Goal: Task Accomplishment & Management: Complete application form

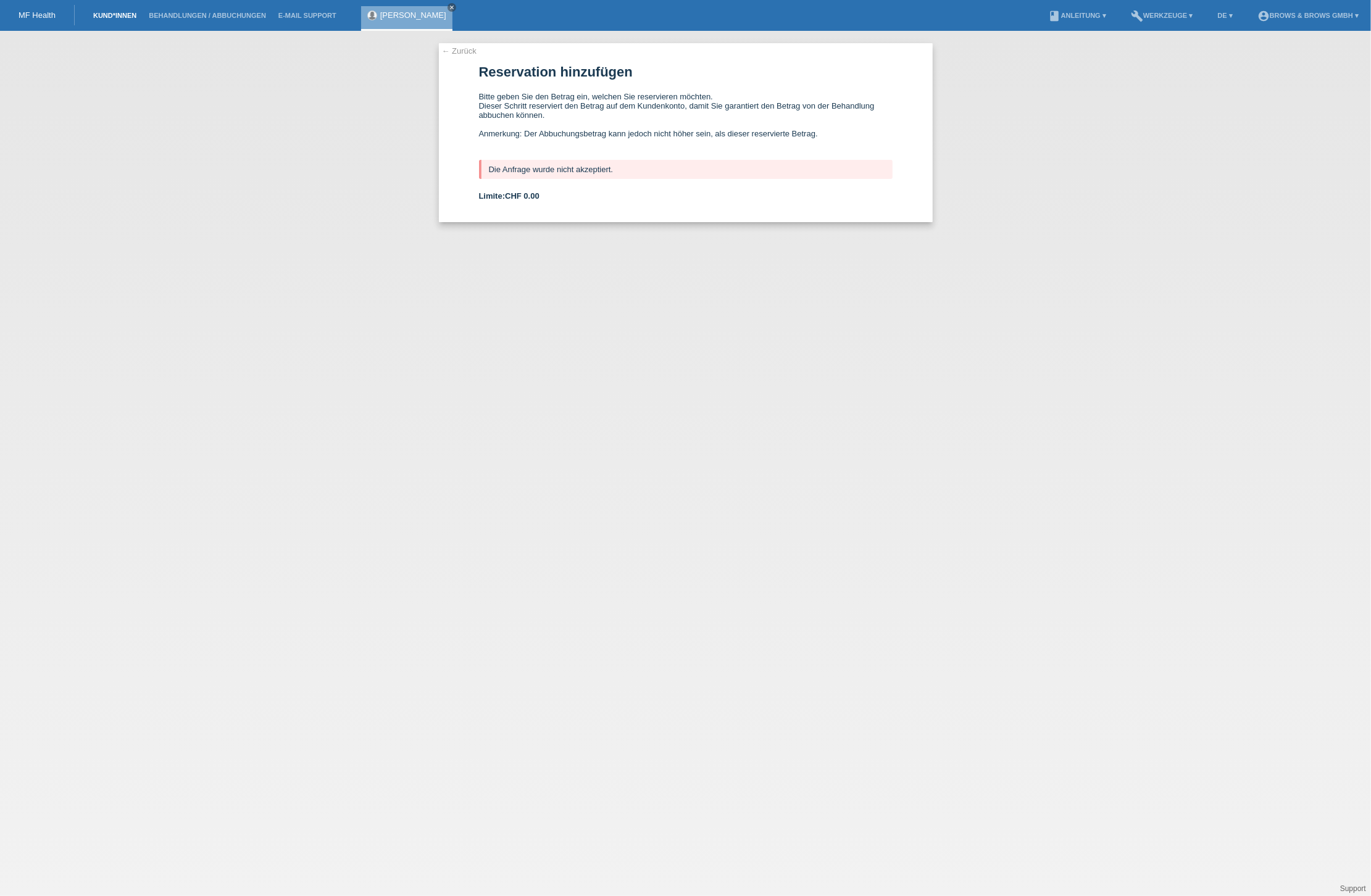
click at [123, 13] on link "Kund*innen" at bounding box center [115, 16] width 55 height 7
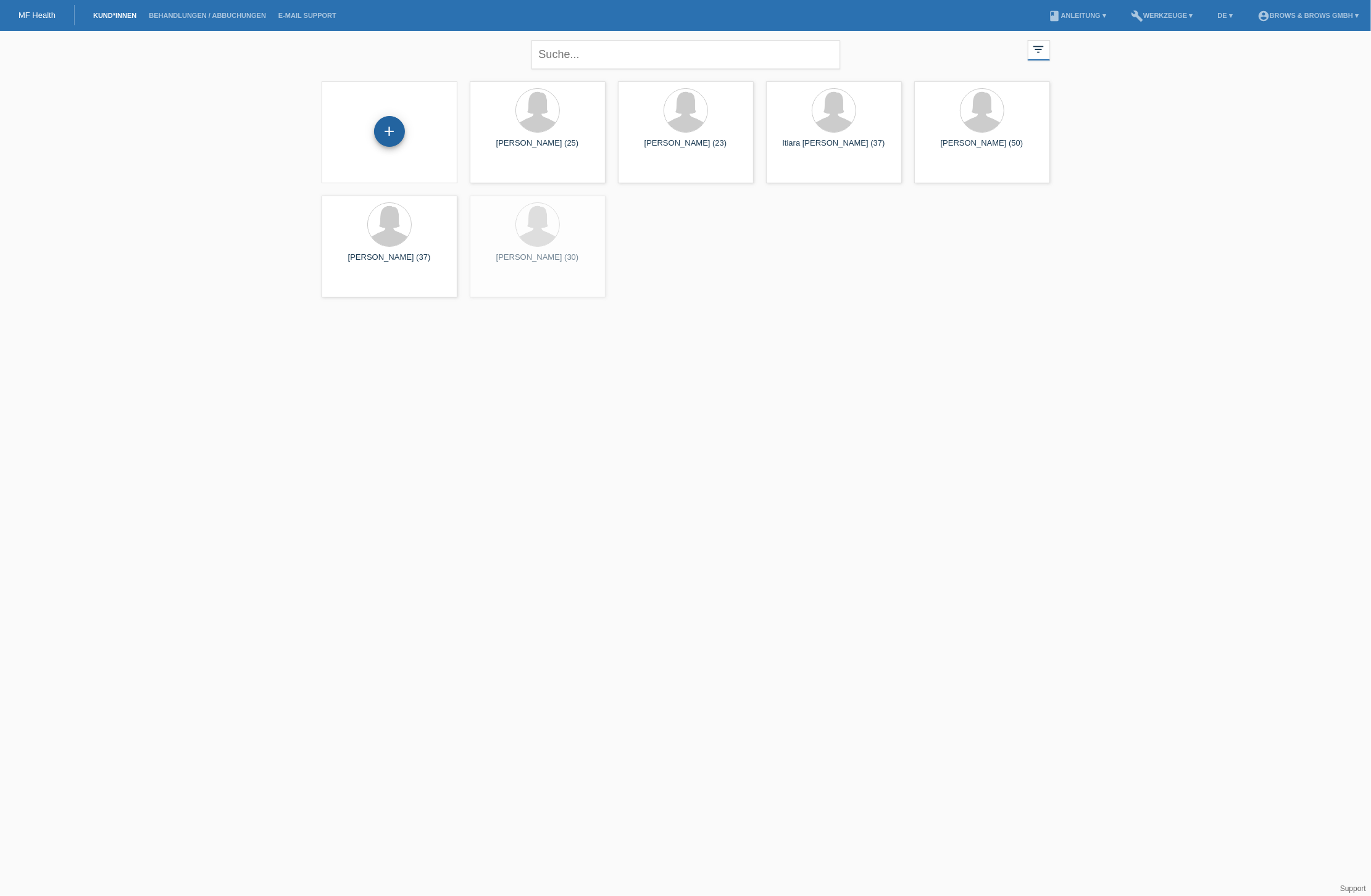
click at [391, 131] on div "+" at bounding box center [389, 131] width 31 height 31
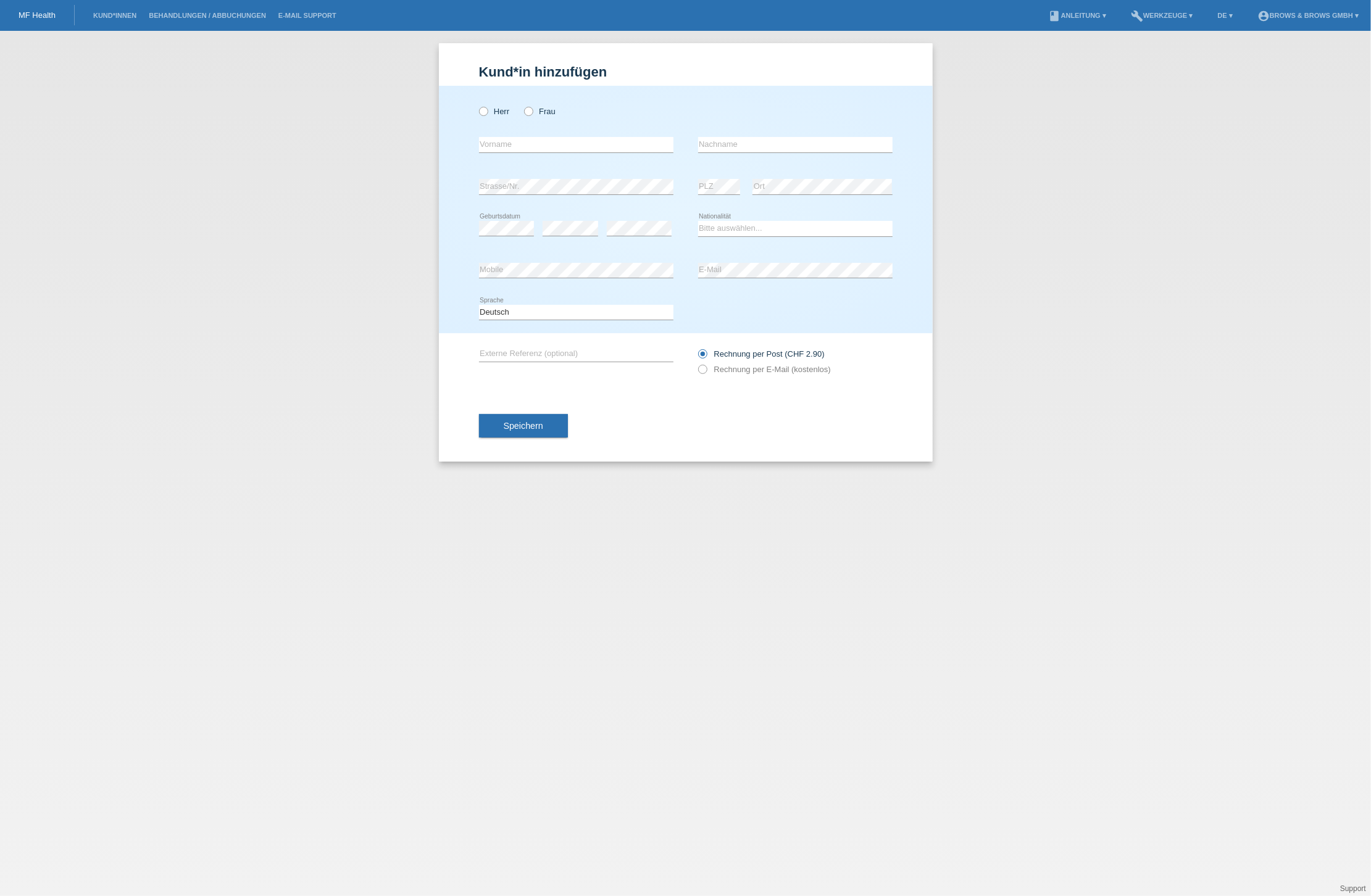
drag, startPoint x: 526, startPoint y: 109, endPoint x: 531, endPoint y: 119, distance: 11.2
click at [522, 105] on icon at bounding box center [522, 105] width 0 height 0
click at [527, 110] on input "Frau" at bounding box center [527, 110] width 8 height 8
radio input "true"
type input "Souha"
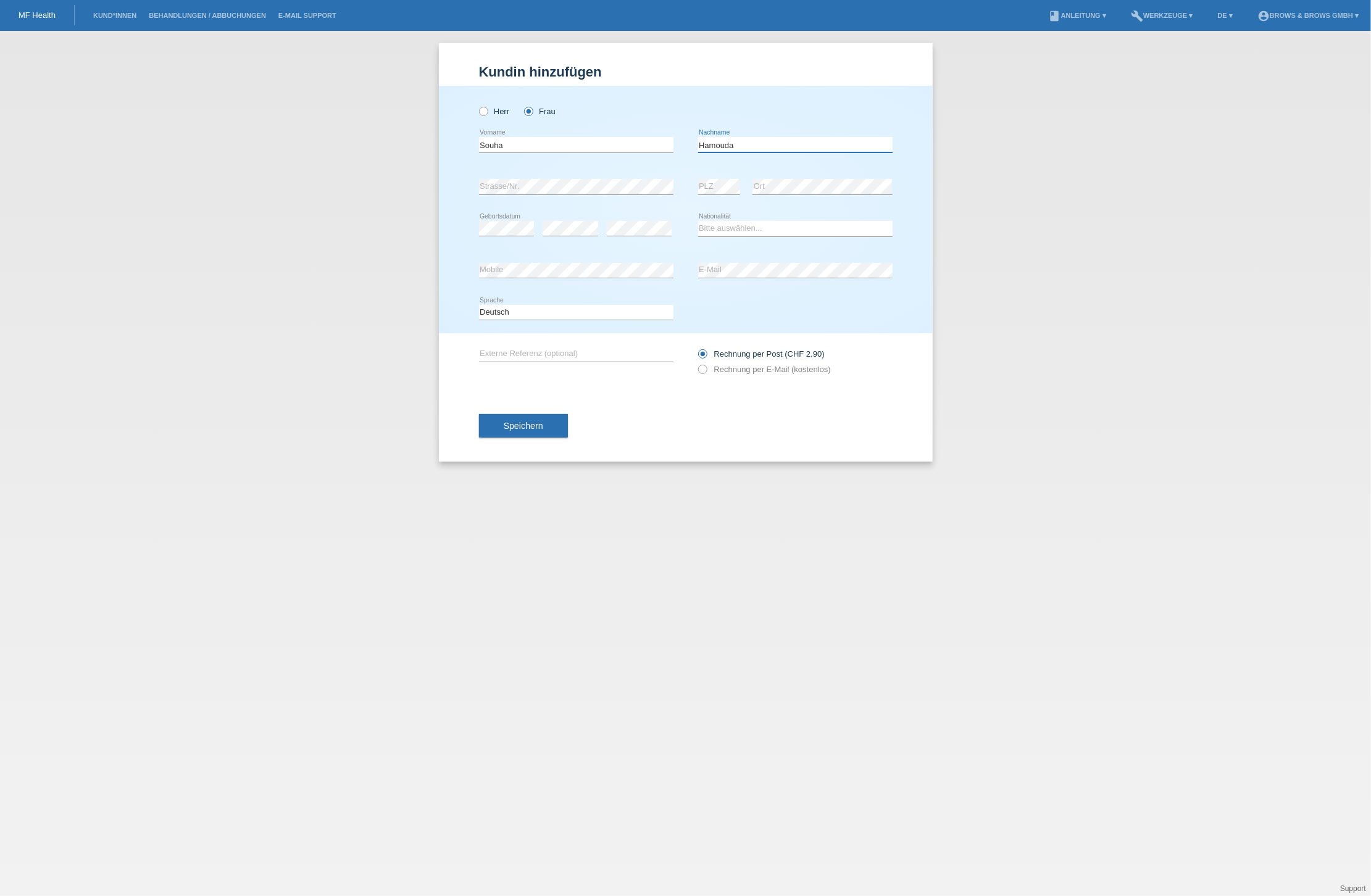
type input "Hamouda"
select select "DE"
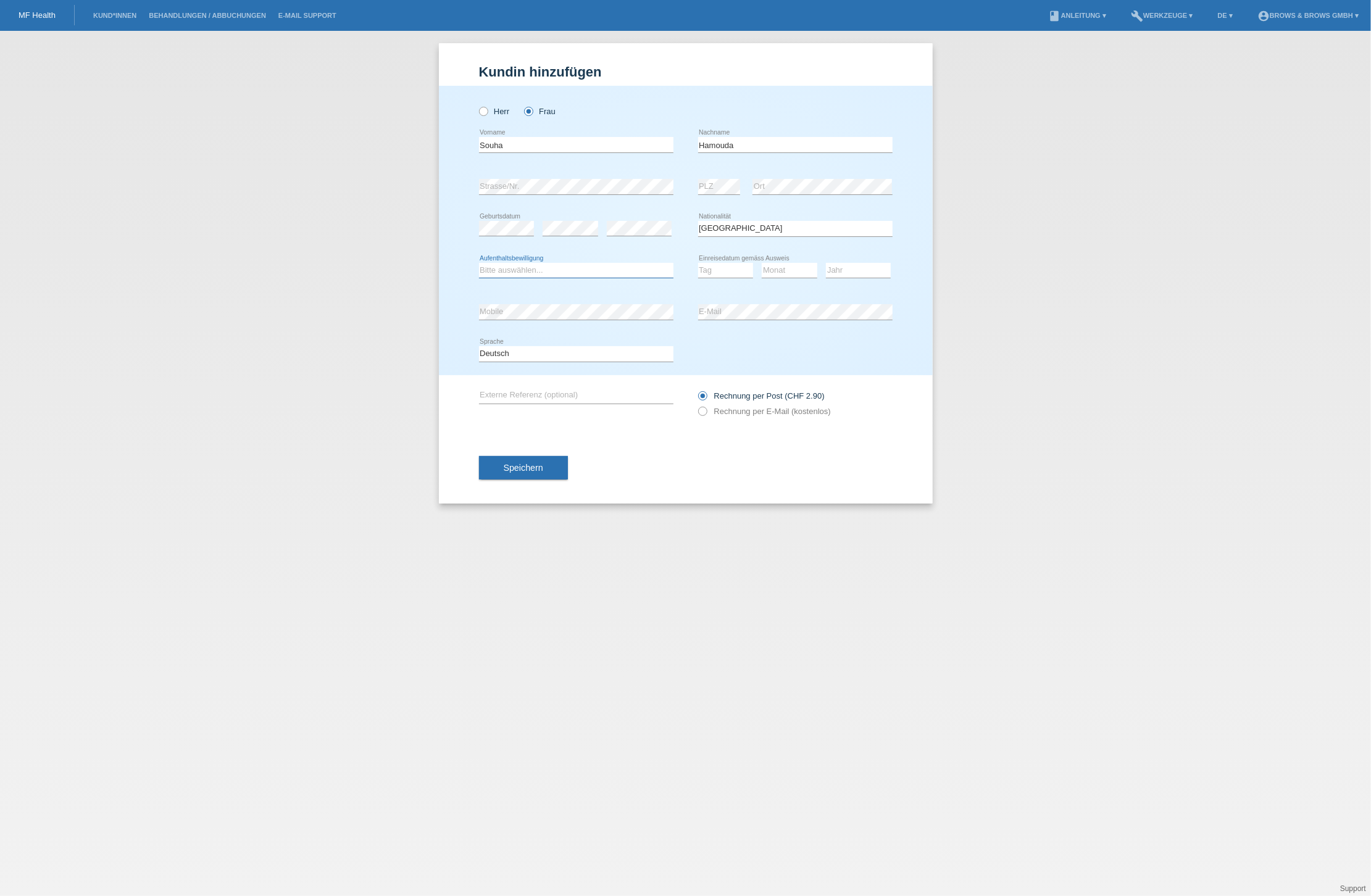
select select "B"
select select "01"
select select "04"
select select "2025"
drag, startPoint x: 854, startPoint y: 270, endPoint x: 413, endPoint y: 186, distance: 448.9
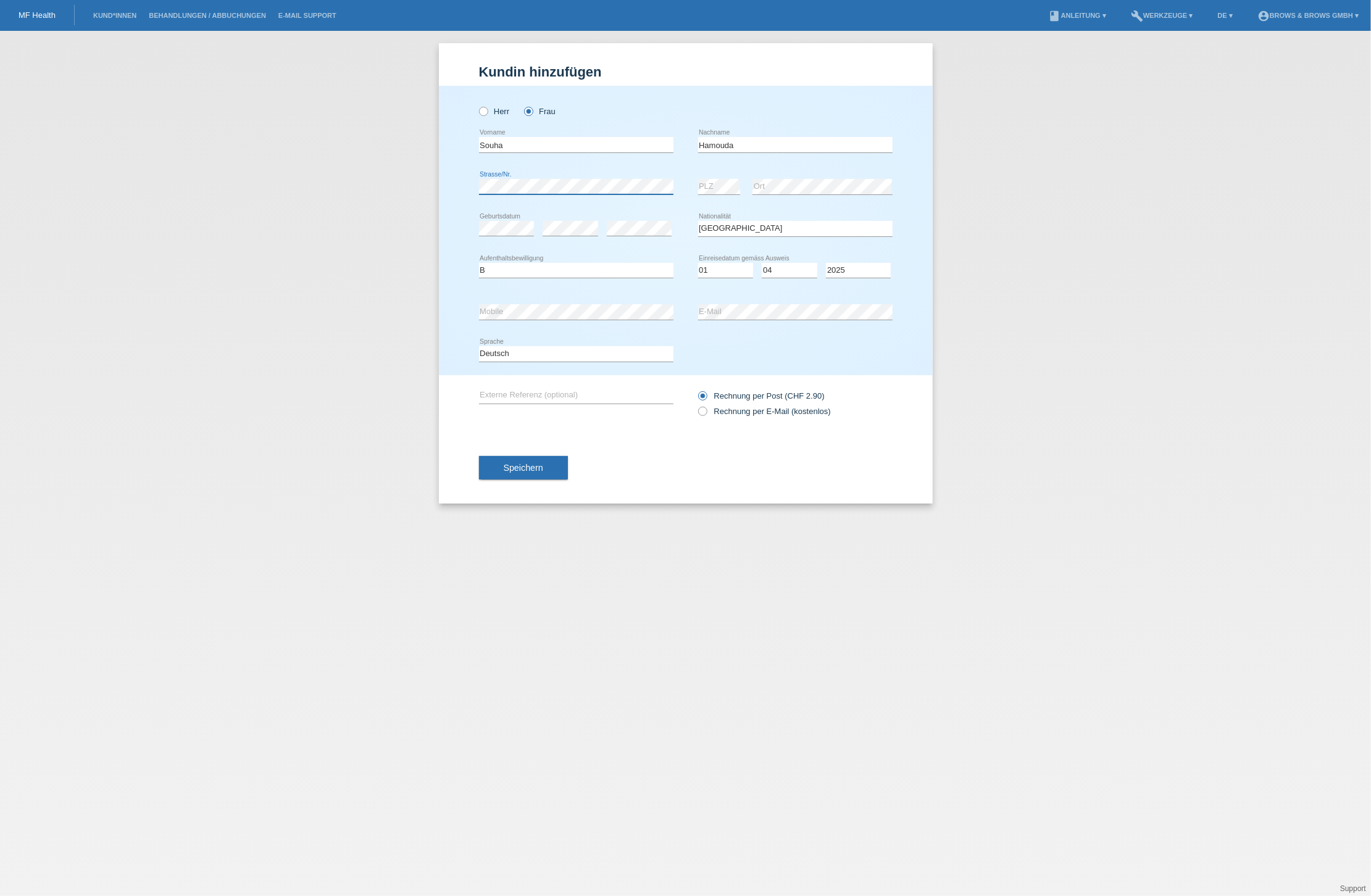
click at [413, 186] on div "Kund*in hinzufügen Kunde hinzufügen Kundin hinzufügen Herr Frau Souha error Vor…" at bounding box center [686, 463] width 1371 height 865
click at [695, 405] on icon at bounding box center [695, 405] width 0 height 0
click at [705, 411] on input "Rechnung per E-Mail (kostenlos)" at bounding box center [702, 414] width 8 height 16
radio input "true"
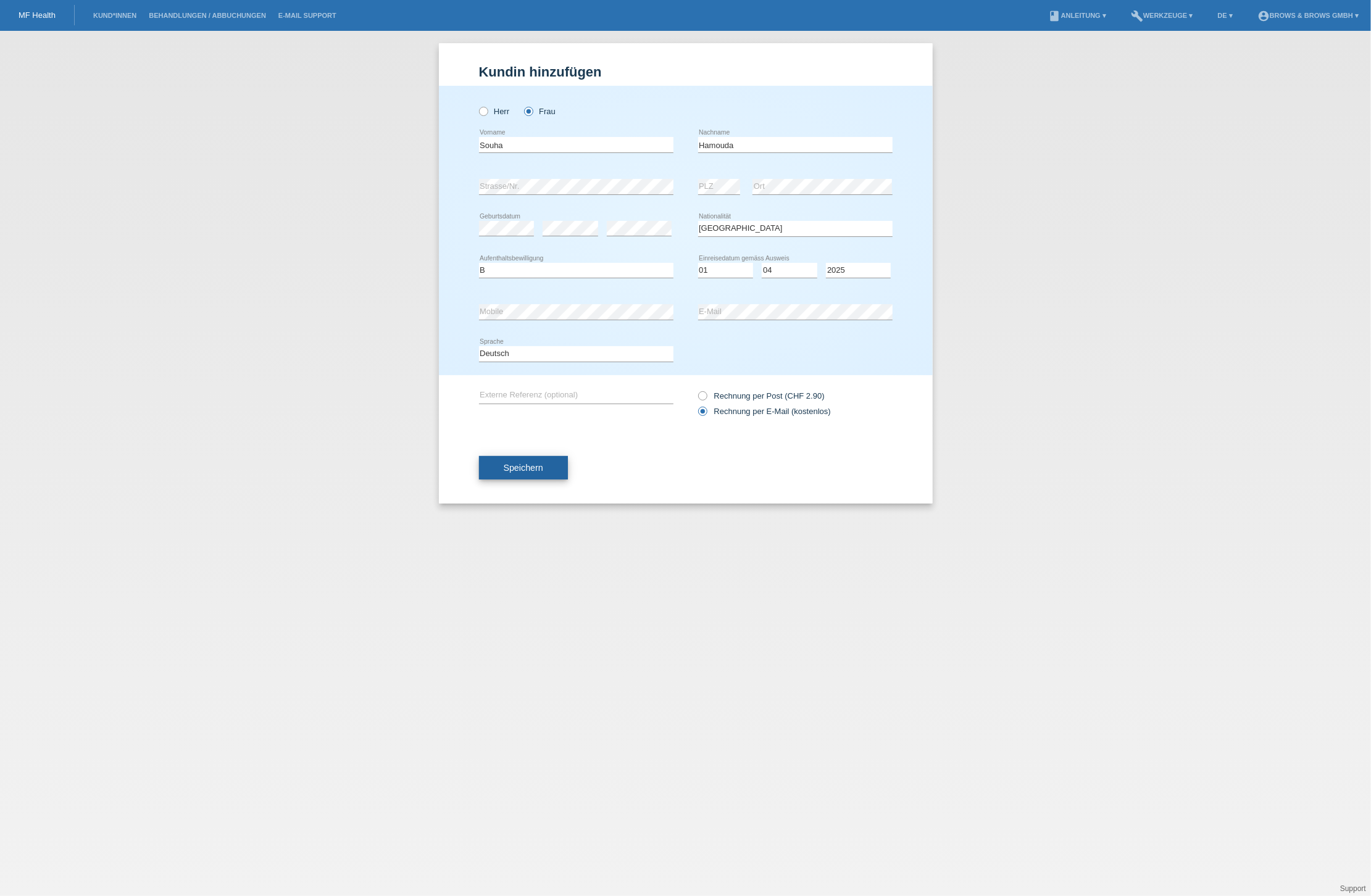
scroll to position [1, 0]
click at [536, 463] on span "Speichern" at bounding box center [523, 468] width 40 height 10
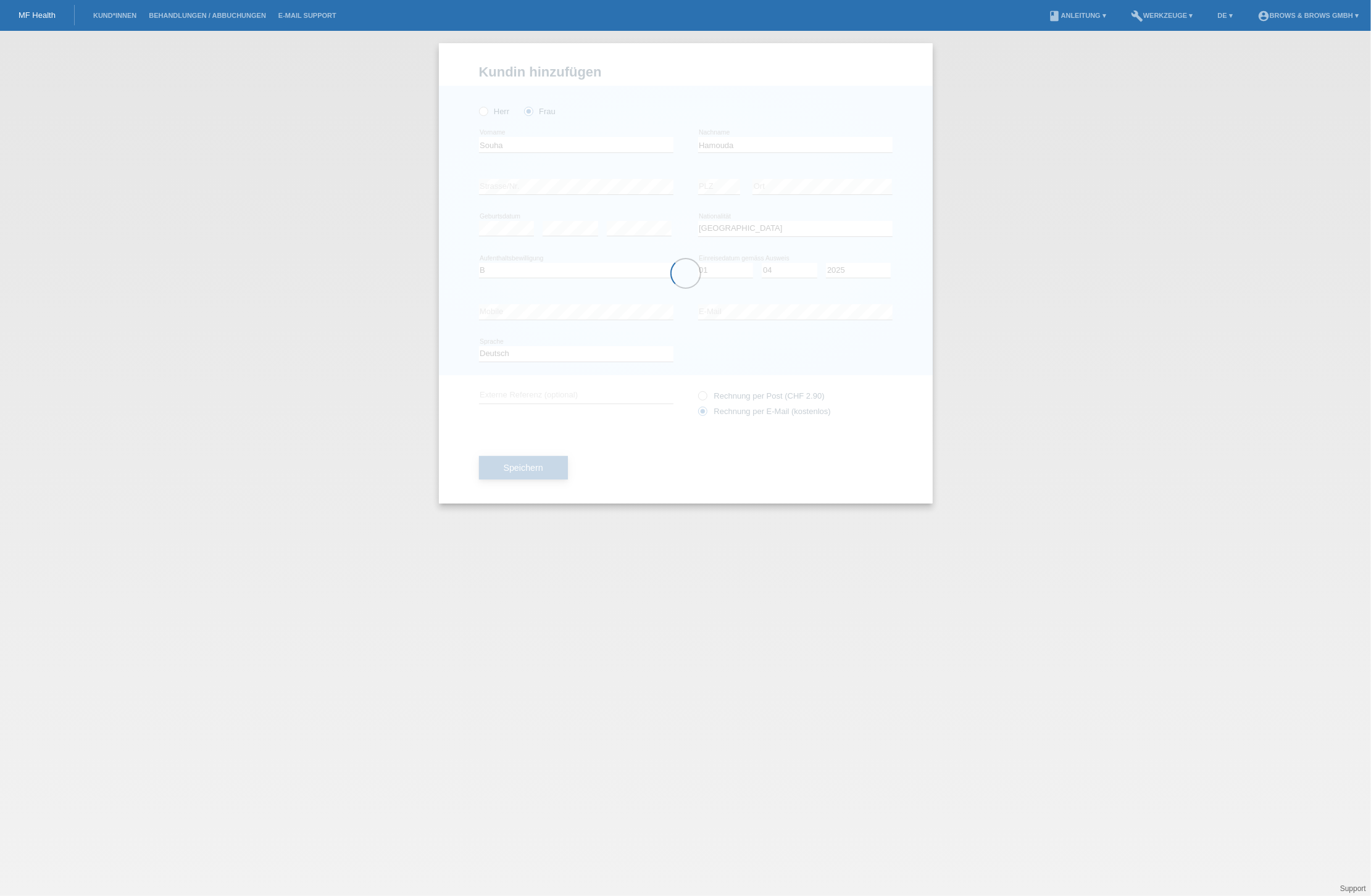
scroll to position [0, 0]
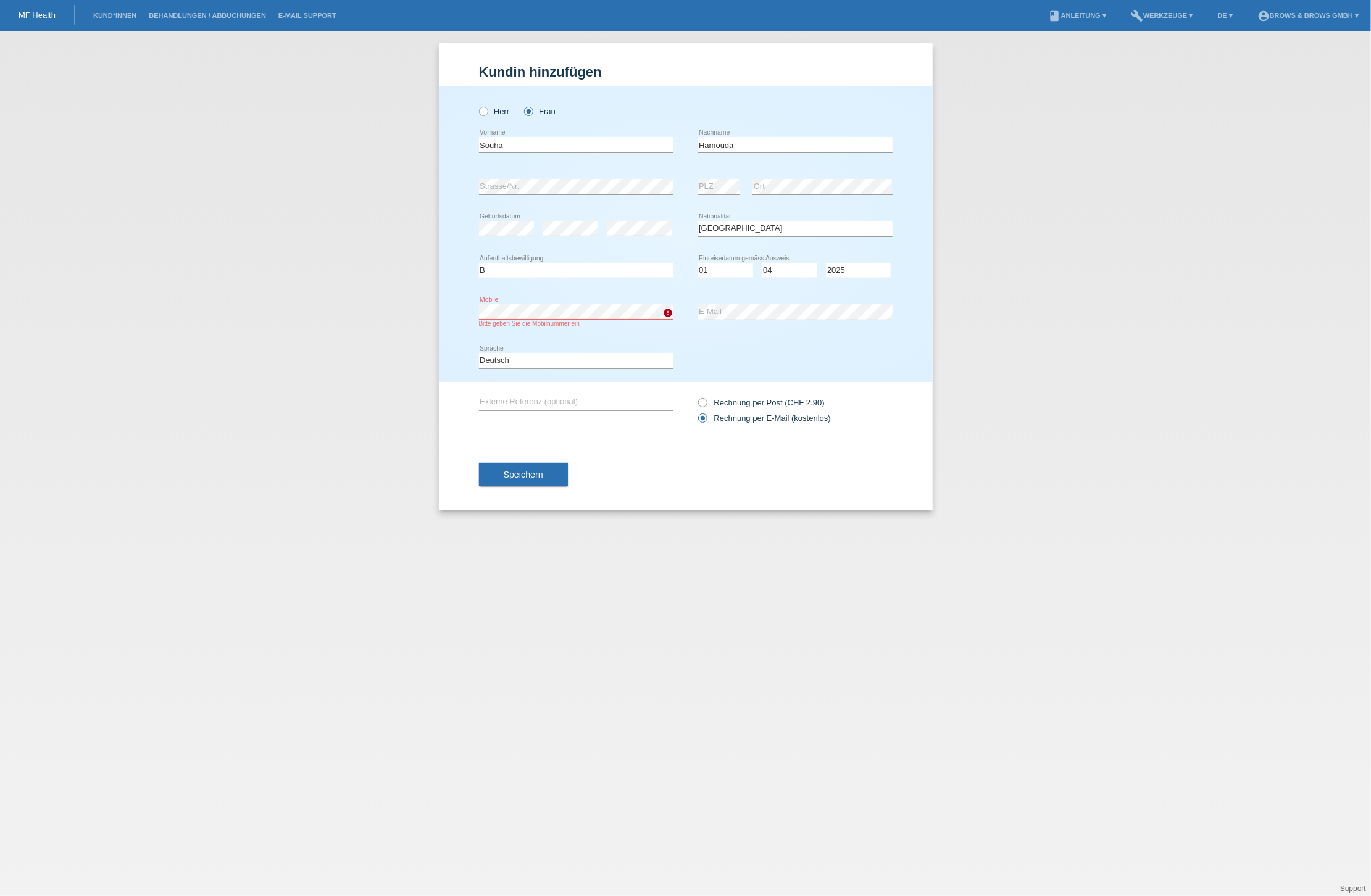
click at [455, 310] on div "Herr Frau Souha error Vorname Hamouda PLZ" at bounding box center [686, 234] width 494 height 296
click at [462, 310] on div "Herr Frau Souha error Vorname Hamouda PLZ" at bounding box center [686, 234] width 494 height 296
click at [503, 480] on span "Speichern" at bounding box center [523, 474] width 40 height 10
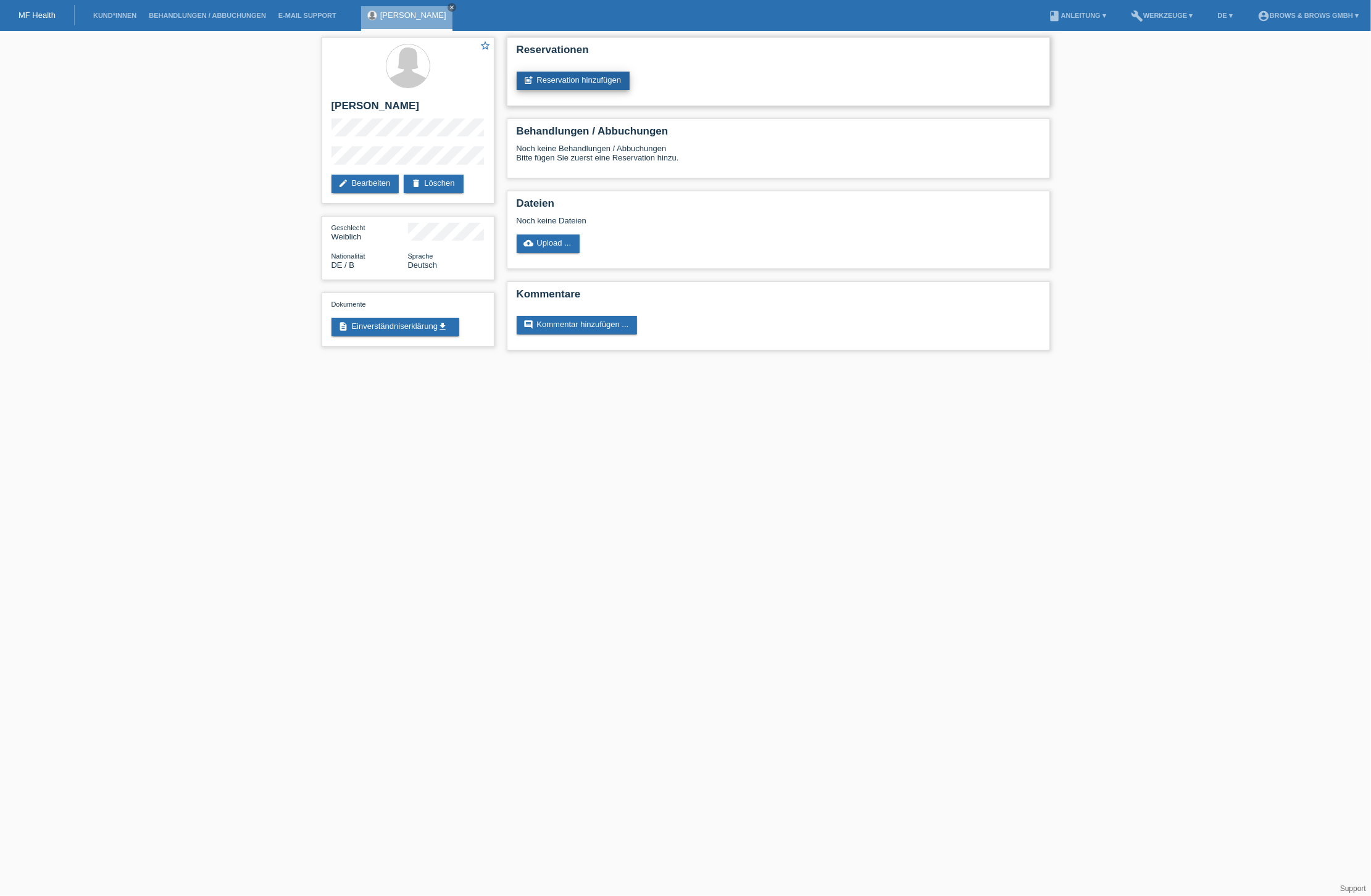
click at [580, 77] on link "post_add Reservation hinzufügen" at bounding box center [573, 81] width 113 height 19
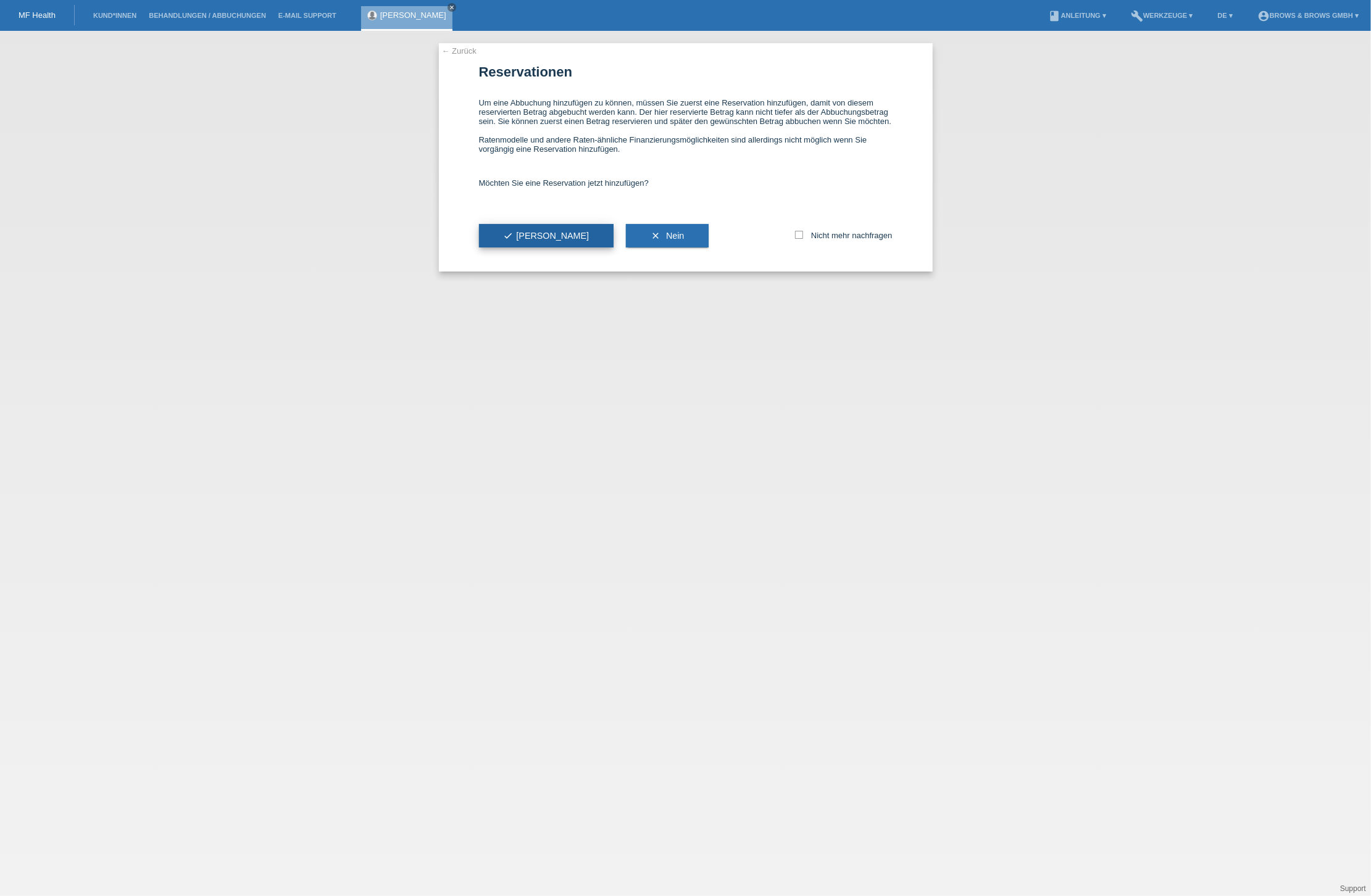
click at [543, 237] on button "check Ja" at bounding box center [546, 235] width 135 height 23
